Goal: Find specific page/section: Find specific page/section

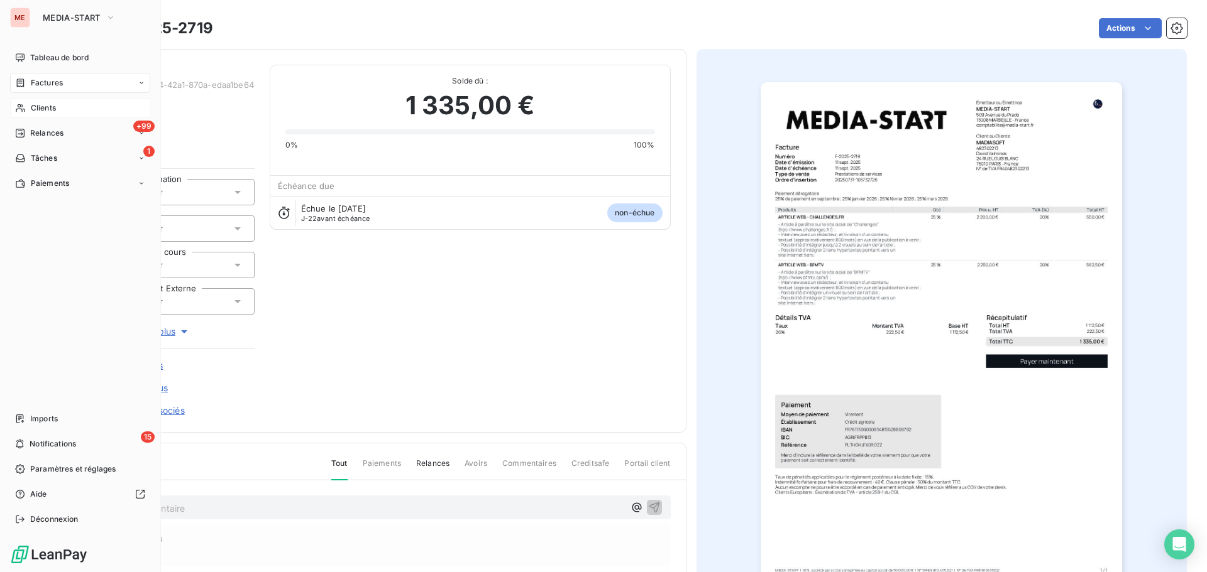
click at [31, 102] on span "Clients" at bounding box center [43, 107] width 25 height 11
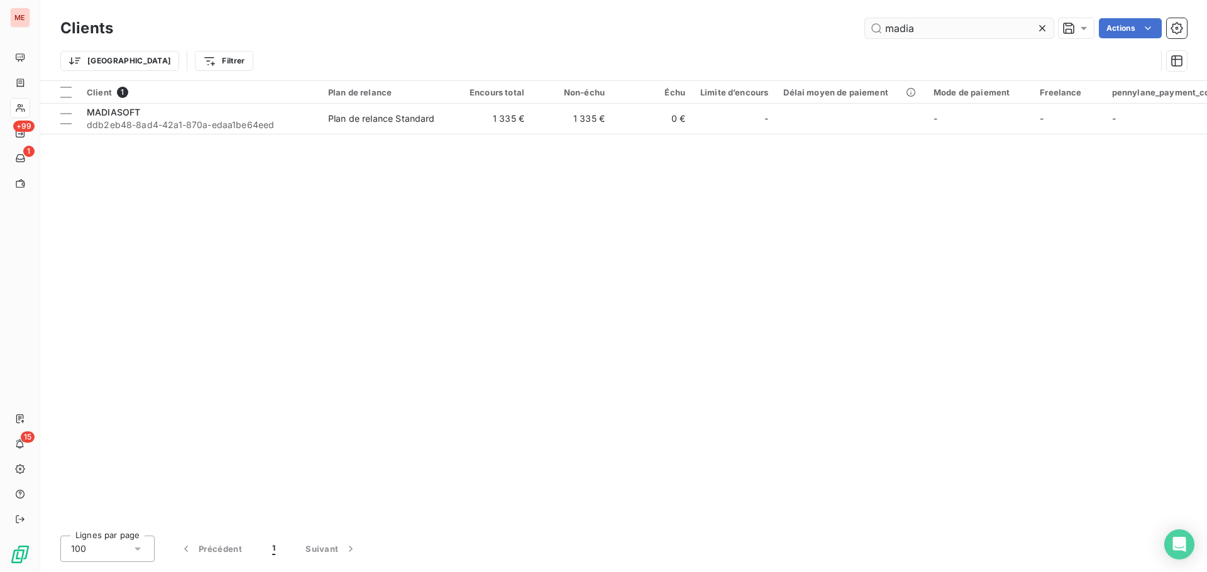
click at [898, 30] on input "madia" at bounding box center [959, 28] width 189 height 20
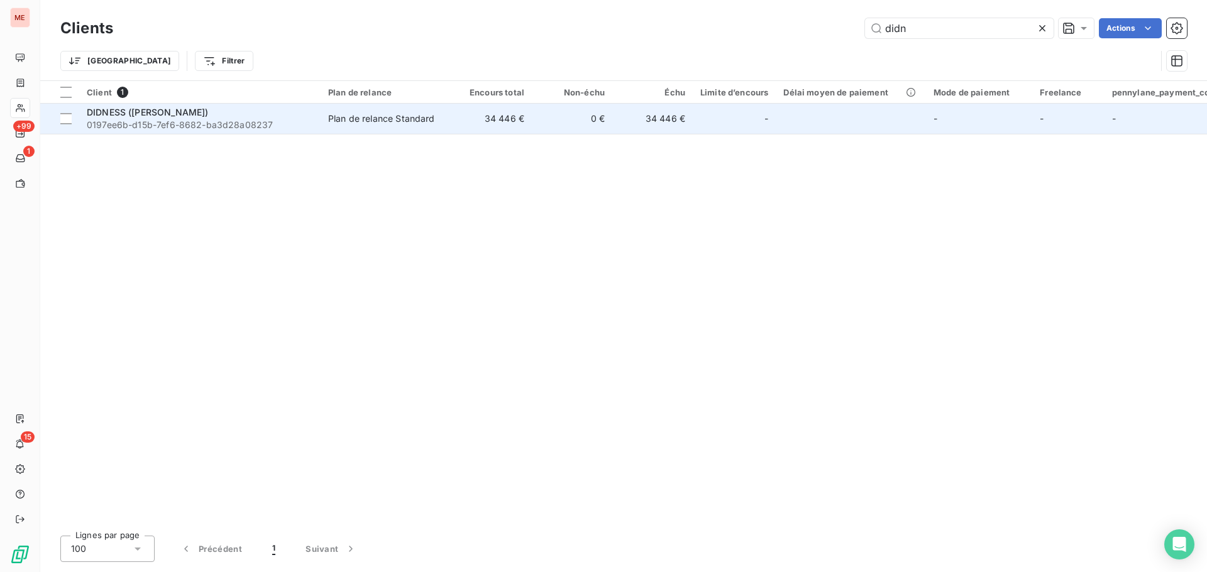
type input "didn"
click at [172, 112] on span "DIDNESS ([PERSON_NAME])" at bounding box center [147, 112] width 121 height 11
